Goal: Task Accomplishment & Management: Complete application form

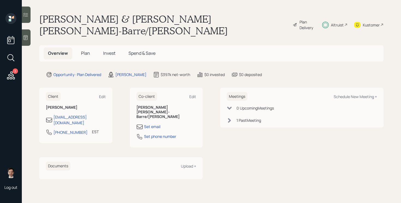
click at [107, 50] on span "Invest" at bounding box center [109, 53] width 12 height 6
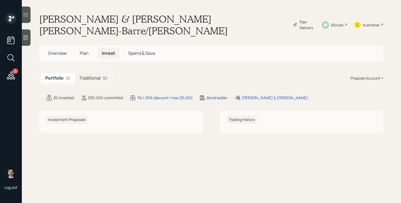
click at [99, 76] on h5 "Traditional" at bounding box center [90, 78] width 22 height 5
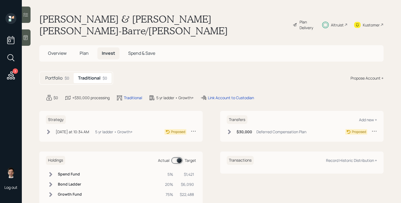
click at [87, 50] on span "Plan" at bounding box center [84, 53] width 9 height 6
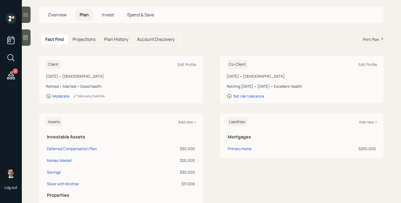
scroll to position [39, 0]
click at [108, 11] on span "Invest" at bounding box center [108, 14] width 12 height 6
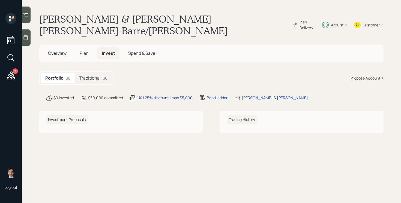
click at [91, 76] on h5 "Traditional" at bounding box center [90, 78] width 22 height 5
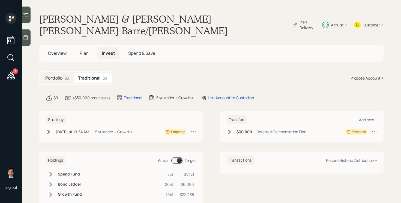
click at [62, 76] on h5 "Portfolio" at bounding box center [53, 78] width 17 height 5
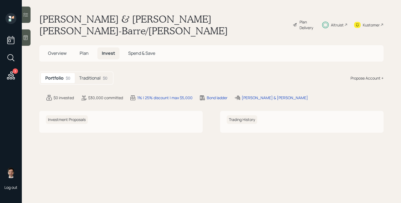
click at [299, 20] on div "Plan Delivery" at bounding box center [307, 24] width 16 height 11
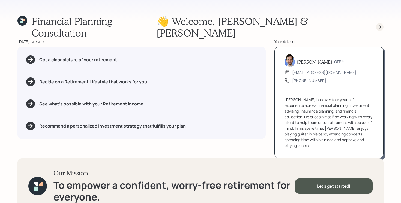
click at [379, 25] on icon at bounding box center [379, 27] width 2 height 5
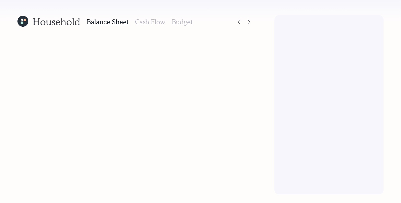
click at [379, 23] on div at bounding box center [328, 104] width 109 height 179
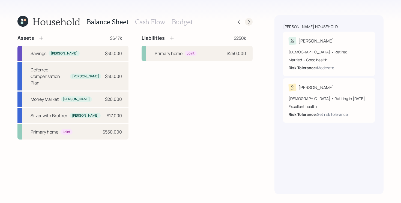
click at [248, 23] on icon at bounding box center [248, 21] width 5 height 5
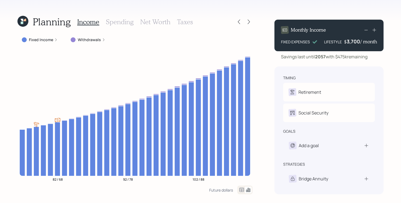
click at [248, 23] on icon at bounding box center [248, 21] width 5 height 5
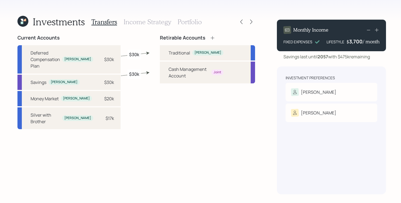
click at [210, 37] on icon at bounding box center [212, 37] width 5 height 5
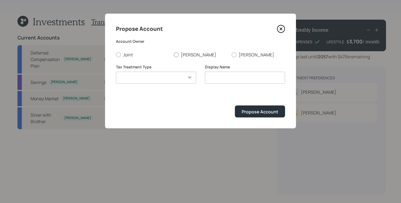
click at [181, 56] on label "[PERSON_NAME]" at bounding box center [200, 55] width 53 height 6
click at [174, 55] on input "[PERSON_NAME]" at bounding box center [173, 55] width 0 height 0
radio input "true"
click at [162, 76] on select "[PERSON_NAME] Taxable Traditional" at bounding box center [156, 78] width 80 height 12
select select "taxable"
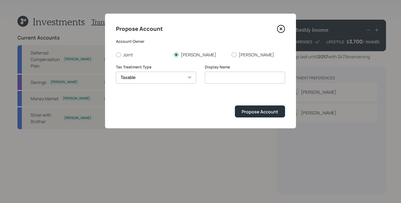
click at [116, 72] on select "[PERSON_NAME] Taxable Traditional" at bounding box center [156, 78] width 80 height 12
type input "Taxable"
click at [272, 113] on div "Propose Account" at bounding box center [260, 112] width 37 height 6
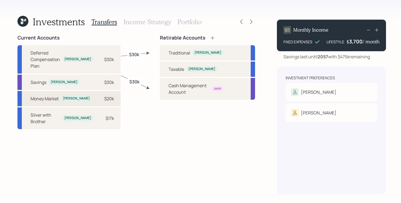
click at [69, 95] on div "Money Market [PERSON_NAME]" at bounding box center [61, 98] width 61 height 7
click at [169, 70] on div "Taxable" at bounding box center [177, 69] width 16 height 7
select select "5df47436-6b22-4a1d-83ca-fd0234fa171b"
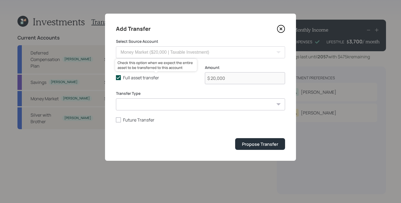
click at [119, 78] on polyline at bounding box center [118, 78] width 3 height 2
click at [116, 78] on input "Full asset transfer" at bounding box center [116, 78] width 0 height 0
checkbox input "false"
click at [252, 77] on input "$ 20,000" at bounding box center [245, 78] width 80 height 12
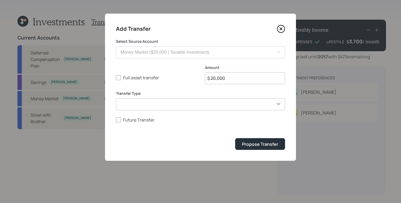
click at [252, 77] on input "$ 20,000" at bounding box center [245, 78] width 80 height 12
type input "$ 1,000"
click at [263, 143] on div "Propose Transfer" at bounding box center [260, 144] width 36 height 6
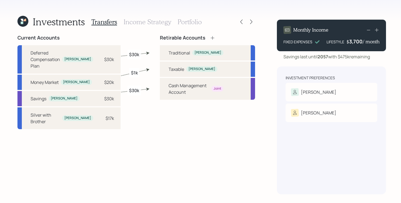
click at [24, 17] on icon at bounding box center [22, 21] width 11 height 11
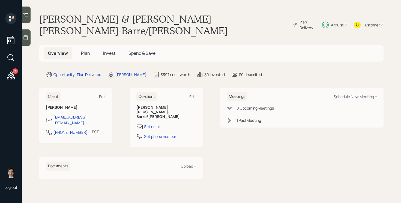
click at [109, 50] on span "Invest" at bounding box center [109, 53] width 12 height 6
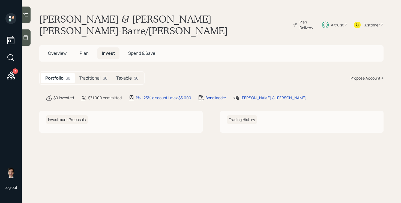
click at [98, 76] on h5 "Traditional" at bounding box center [90, 78] width 22 height 5
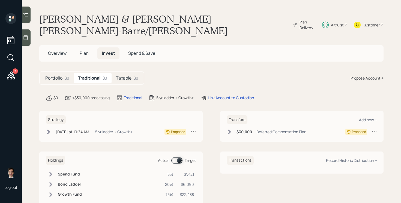
click at [49, 130] on icon at bounding box center [48, 132] width 3 height 5
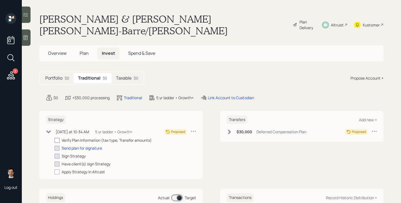
click at [58, 138] on div at bounding box center [57, 140] width 5 height 5
click at [55, 140] on input "checkbox" at bounding box center [54, 140] width 0 height 0
checkbox input "true"
click at [82, 145] on div "Send plan for signature" at bounding box center [82, 148] width 40 height 6
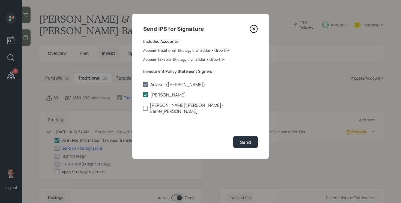
click at [253, 29] on icon at bounding box center [254, 29] width 8 height 8
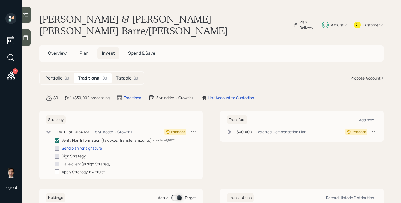
click at [130, 73] on div "Taxable $0" at bounding box center [127, 78] width 31 height 10
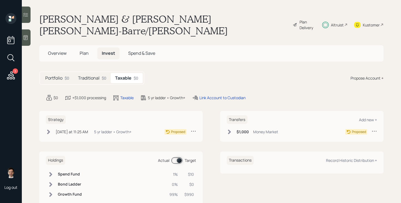
click at [49, 129] on icon at bounding box center [48, 131] width 5 height 5
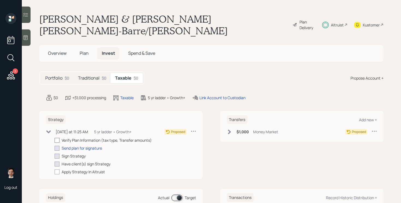
click at [58, 138] on div at bounding box center [57, 140] width 5 height 5
click at [55, 140] on input "checkbox" at bounding box center [54, 140] width 0 height 0
checkbox input "true"
click at [230, 130] on icon at bounding box center [229, 132] width 3 height 5
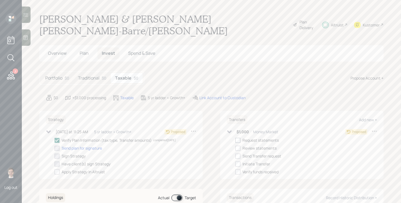
click at [239, 138] on div at bounding box center [237, 140] width 5 height 5
click at [235, 140] on input "checkbox" at bounding box center [235, 140] width 0 height 0
checkbox input "true"
click at [238, 146] on div at bounding box center [237, 148] width 5 height 5
click at [235, 148] on input "checkbox" at bounding box center [235, 148] width 0 height 0
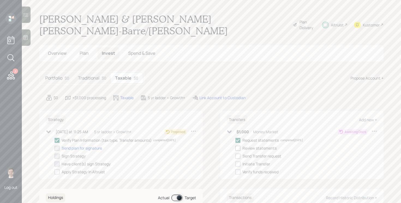
checkbox input "true"
click at [238, 154] on div at bounding box center [237, 156] width 5 height 5
click at [235, 156] on input "checkbox" at bounding box center [235, 156] width 0 height 0
checkbox input "true"
click at [98, 76] on h5 "Traditional" at bounding box center [89, 78] width 22 height 5
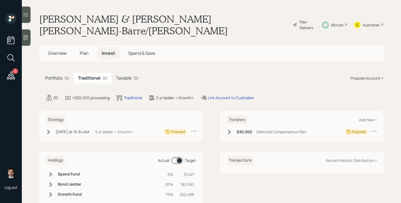
click at [228, 130] on icon at bounding box center [229, 132] width 3 height 5
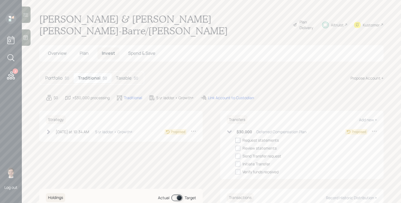
click at [239, 138] on div at bounding box center [237, 140] width 5 height 5
click at [235, 140] on input "checkbox" at bounding box center [235, 140] width 0 height 0
checkbox input "true"
click at [209, 95] on div "Link Account to Custodian" at bounding box center [231, 98] width 46 height 6
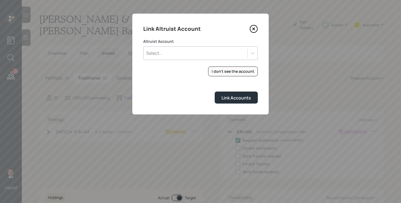
click at [224, 52] on div "Select..." at bounding box center [195, 53] width 104 height 9
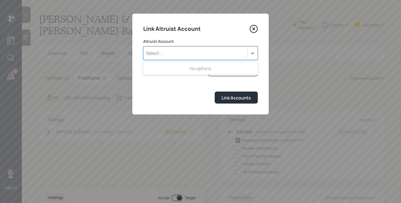
click at [188, 80] on form "Altruist Account Use Up and Down to choose options, press Enter to select the c…" at bounding box center [200, 71] width 115 height 65
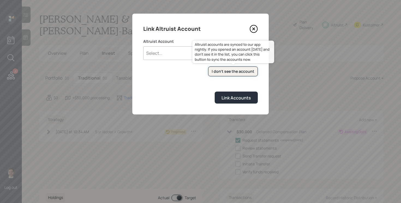
click at [222, 71] on div "I don't see the account" at bounding box center [233, 71] width 43 height 5
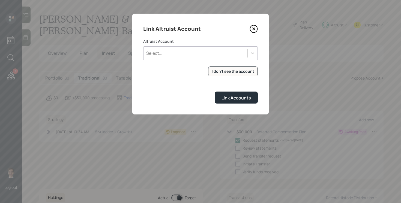
click at [204, 55] on div "Select..." at bounding box center [195, 53] width 104 height 9
click at [188, 104] on div "Link Altruist Account Altruist Account Select... I don't see the account Altrui…" at bounding box center [200, 64] width 136 height 101
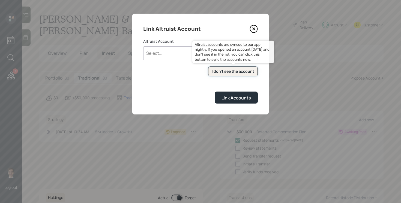
click at [238, 70] on div "I don't see the account" at bounding box center [233, 71] width 43 height 5
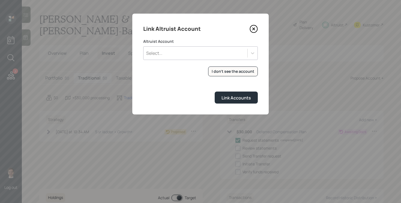
click at [187, 82] on form "Altruist Account Select... I don't see the account Altruist accounts are synced…" at bounding box center [200, 71] width 115 height 65
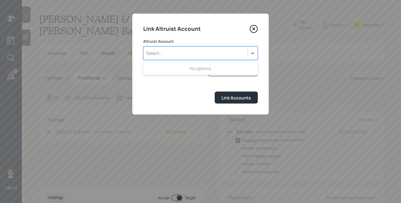
click at [211, 55] on div "Select..." at bounding box center [195, 53] width 104 height 9
click at [186, 97] on div "Link Accounts" at bounding box center [200, 98] width 115 height 12
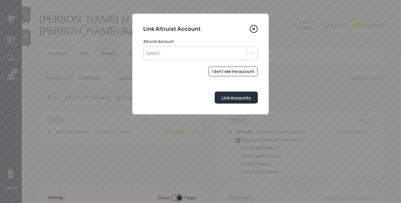
click at [253, 31] on icon at bounding box center [254, 29] width 8 height 8
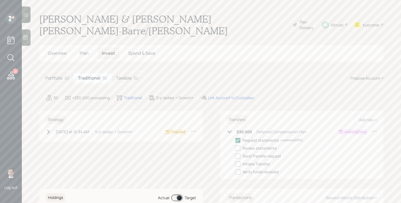
click at [130, 76] on h5 "Taxable" at bounding box center [124, 78] width 16 height 5
